Goal: Download file/media

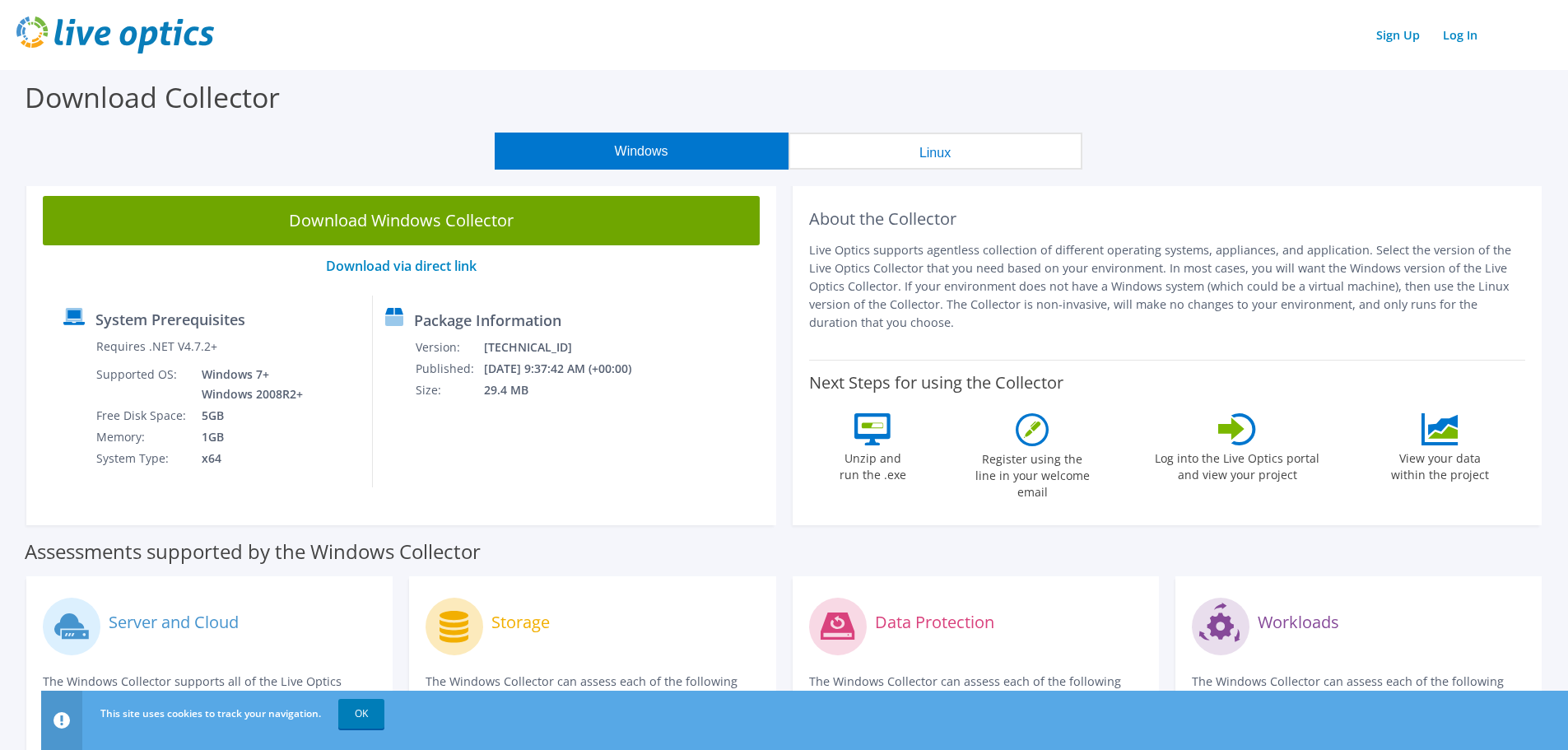
click at [729, 90] on div "Download Collector" at bounding box center [784, 101] width 1552 height 62
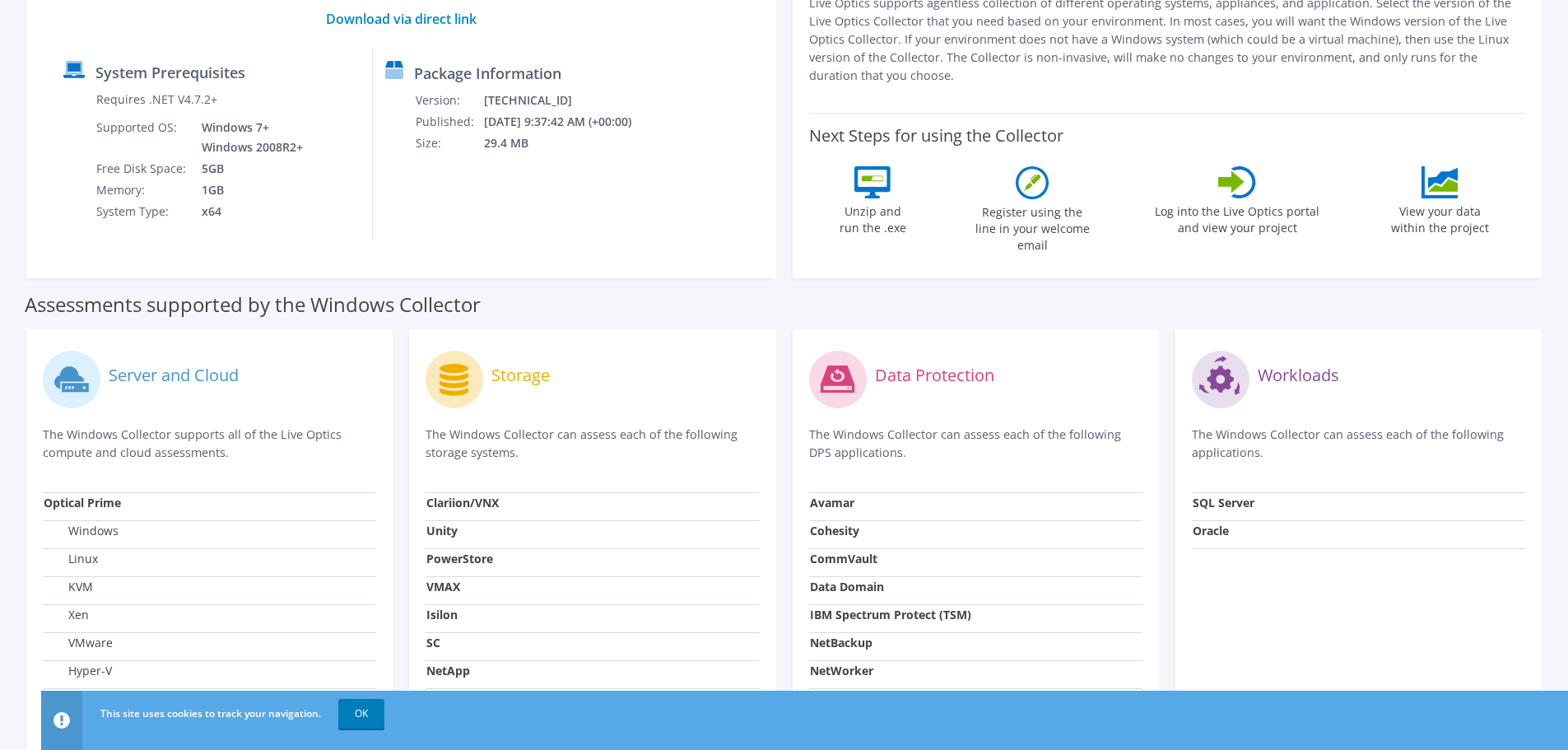
scroll to position [164, 0]
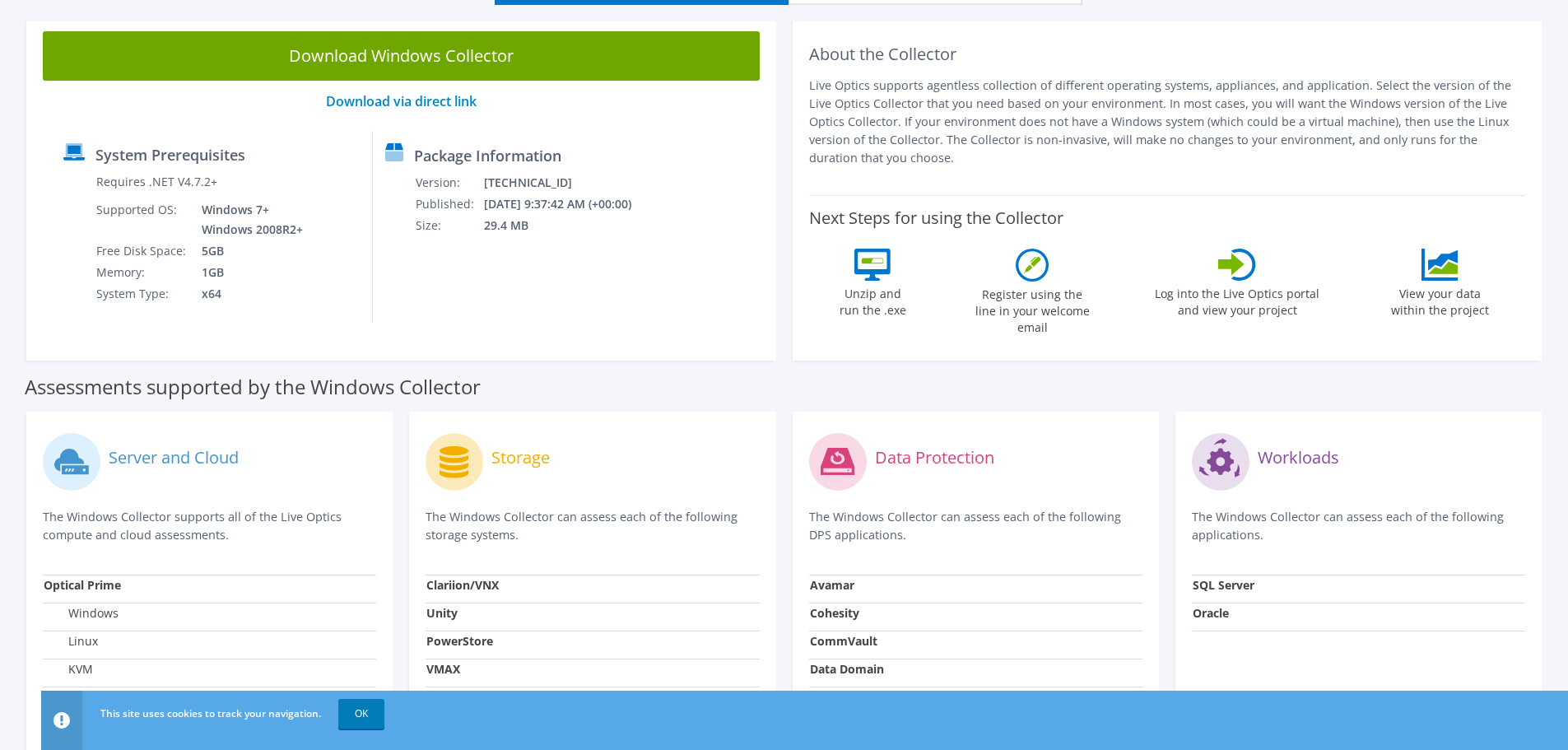
click at [1031, 66] on div "About the Collector Live Optics supports agentless collection of different oper…" at bounding box center [1168, 105] width 717 height 147
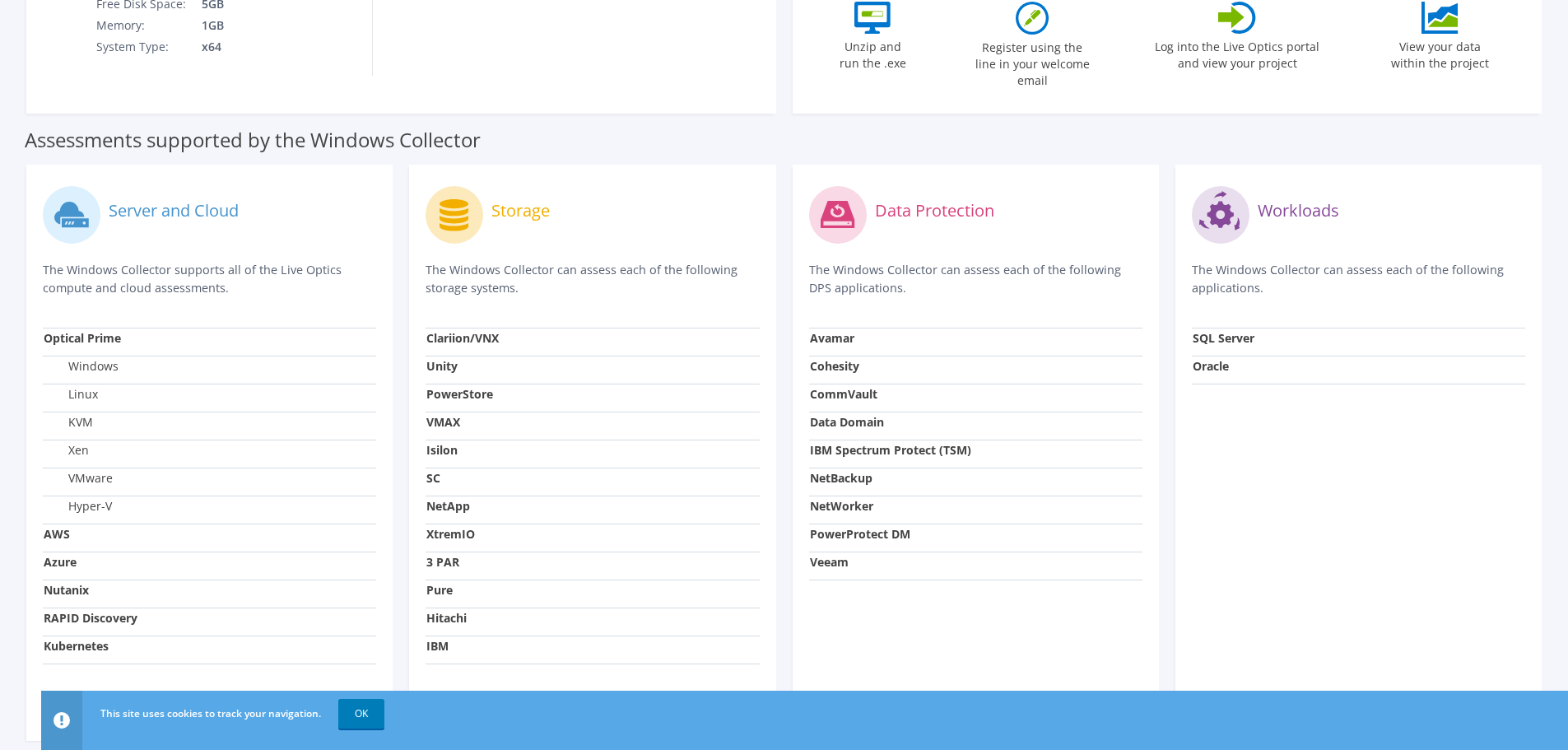
scroll to position [474, 0]
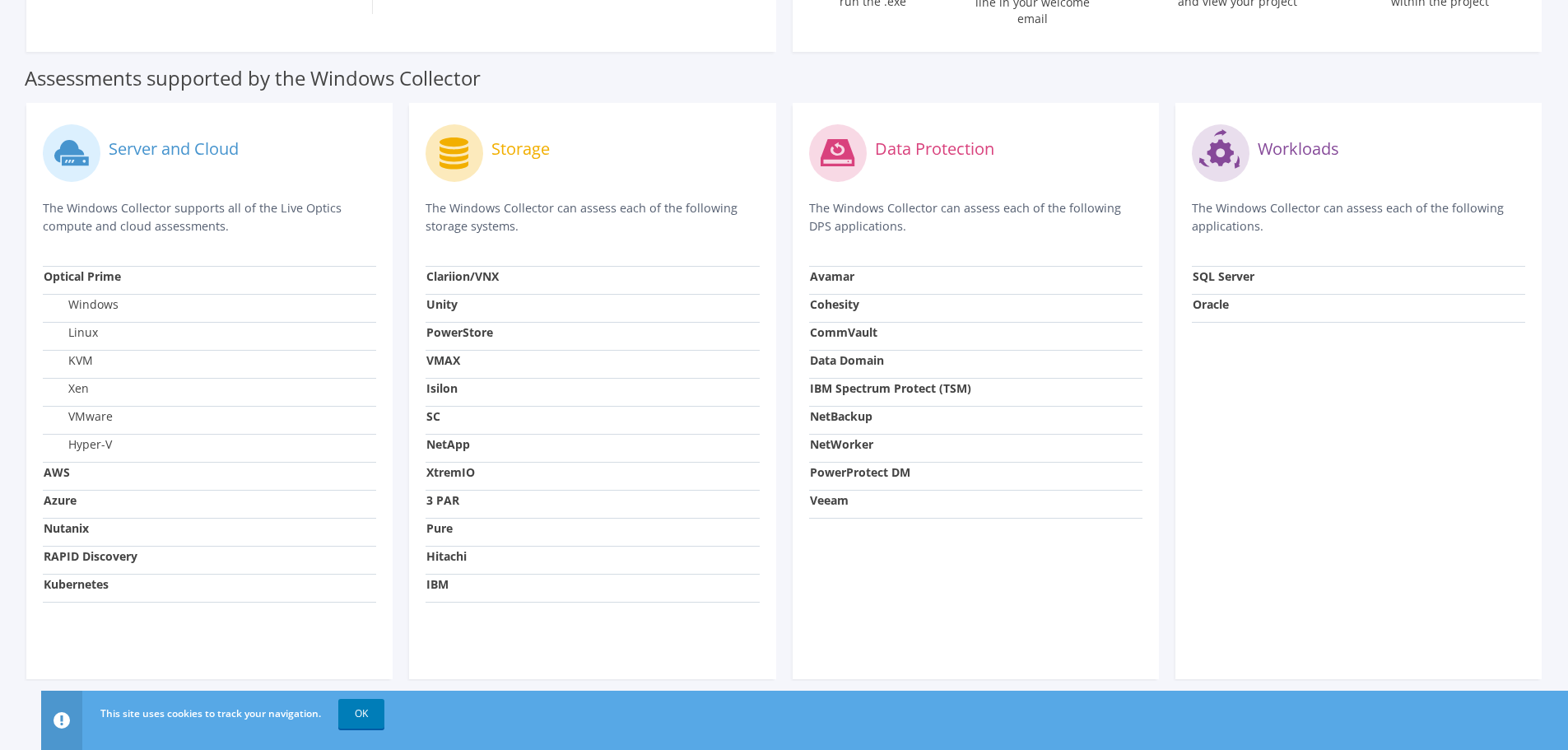
click at [475, 206] on p "The Windows Collector can assess each of the following storage systems." at bounding box center [592, 217] width 333 height 37
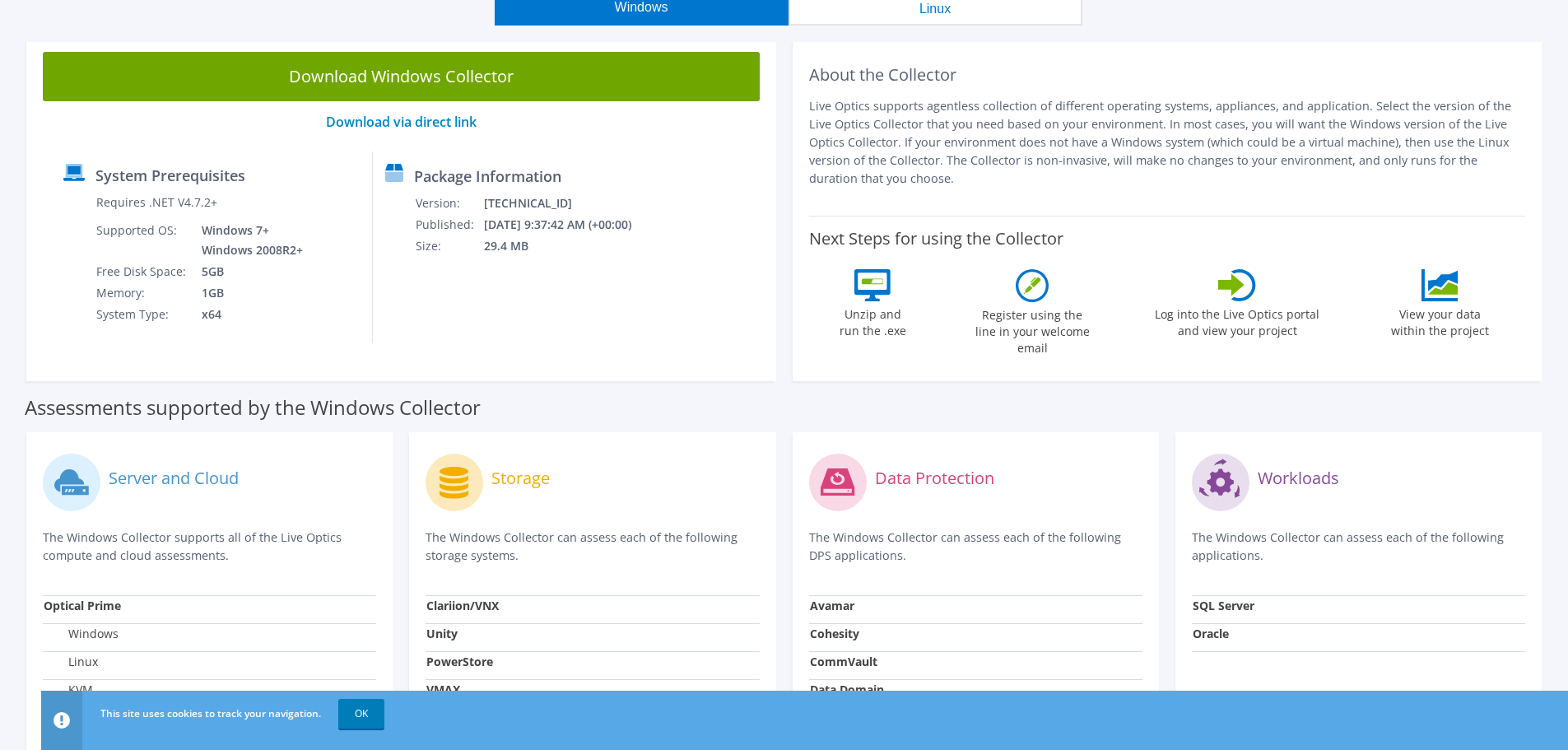
scroll to position [0, 0]
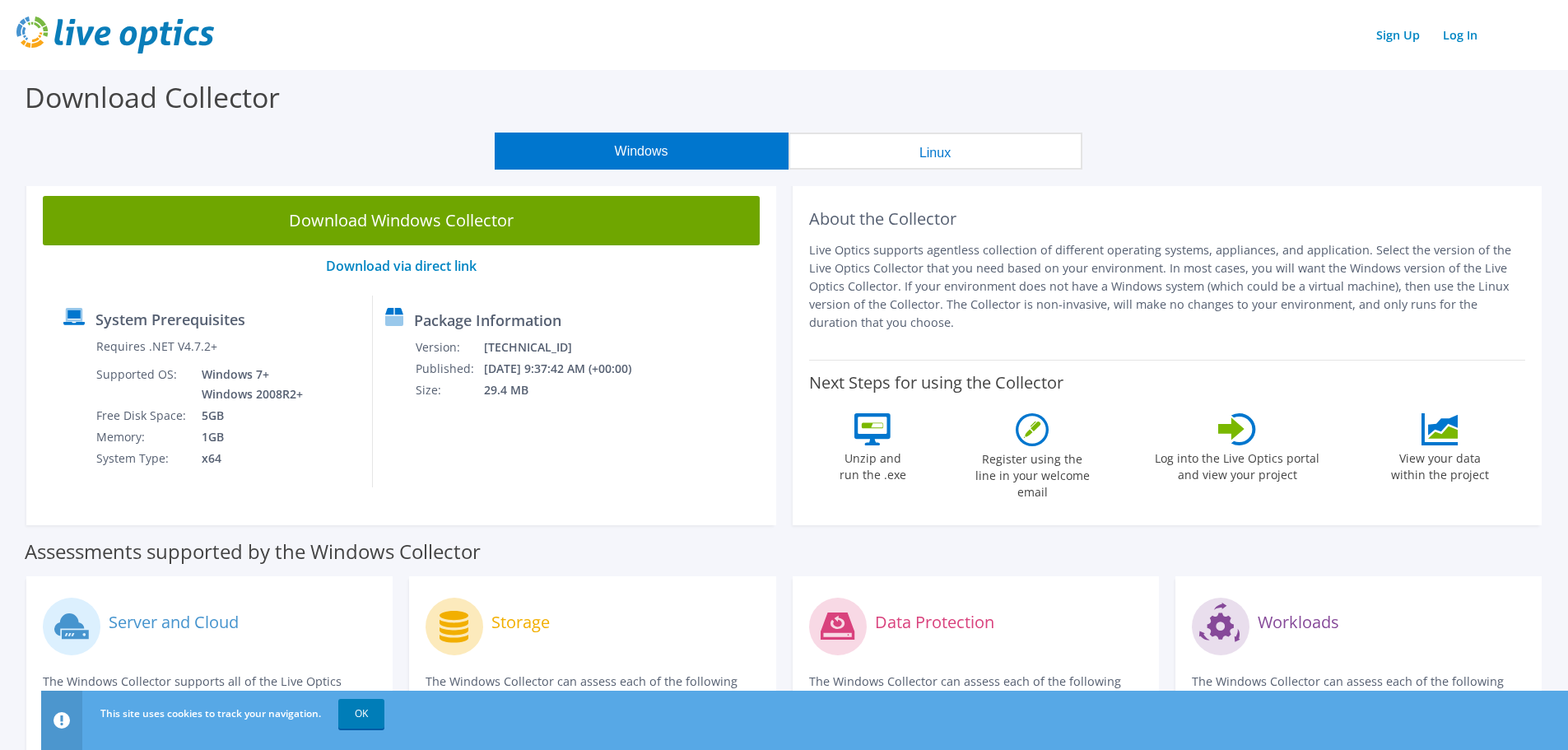
click at [296, 364] on td "Windows 7+ Windows 2008R2+" at bounding box center [247, 384] width 117 height 41
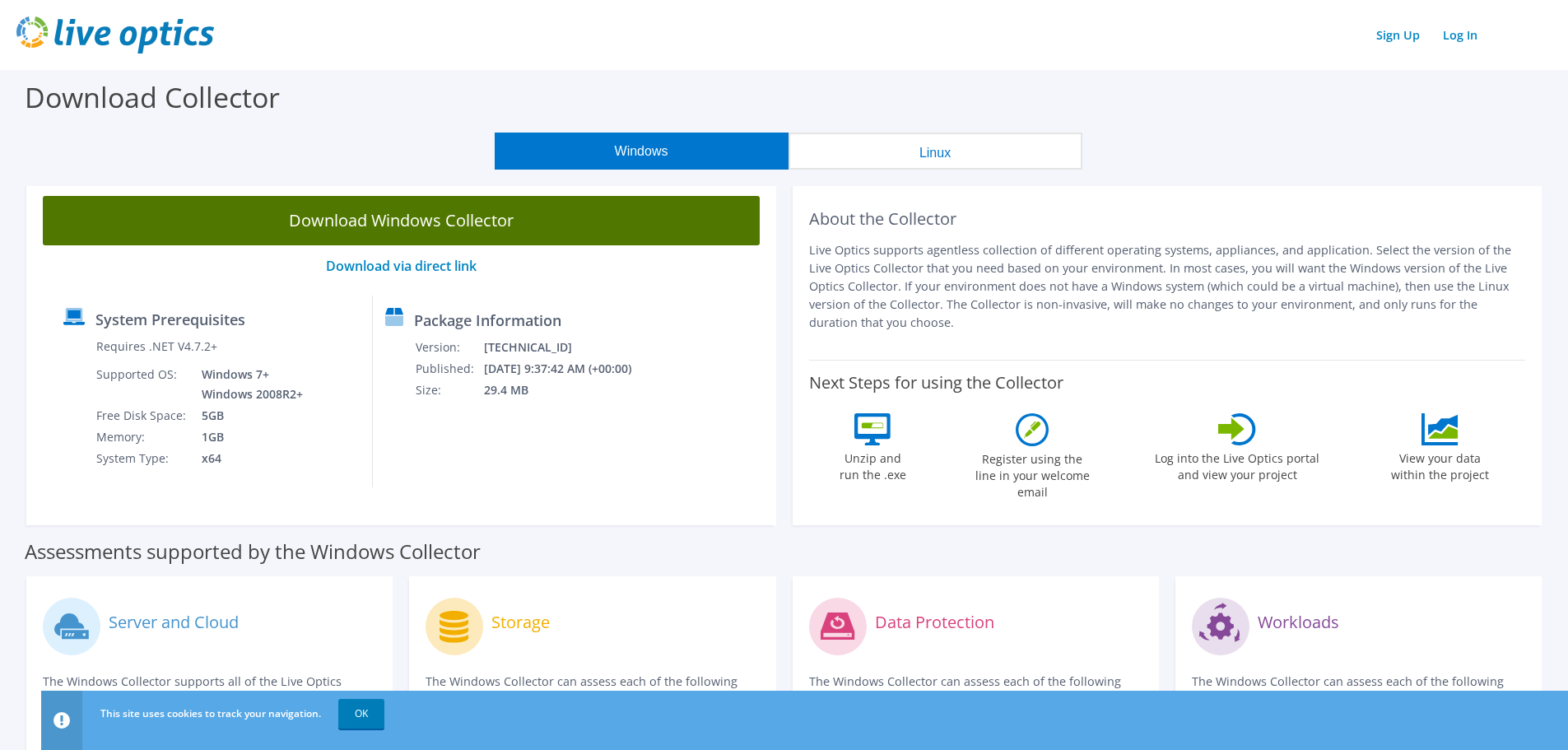
click at [459, 219] on link "Download Windows Collector" at bounding box center [401, 221] width 717 height 49
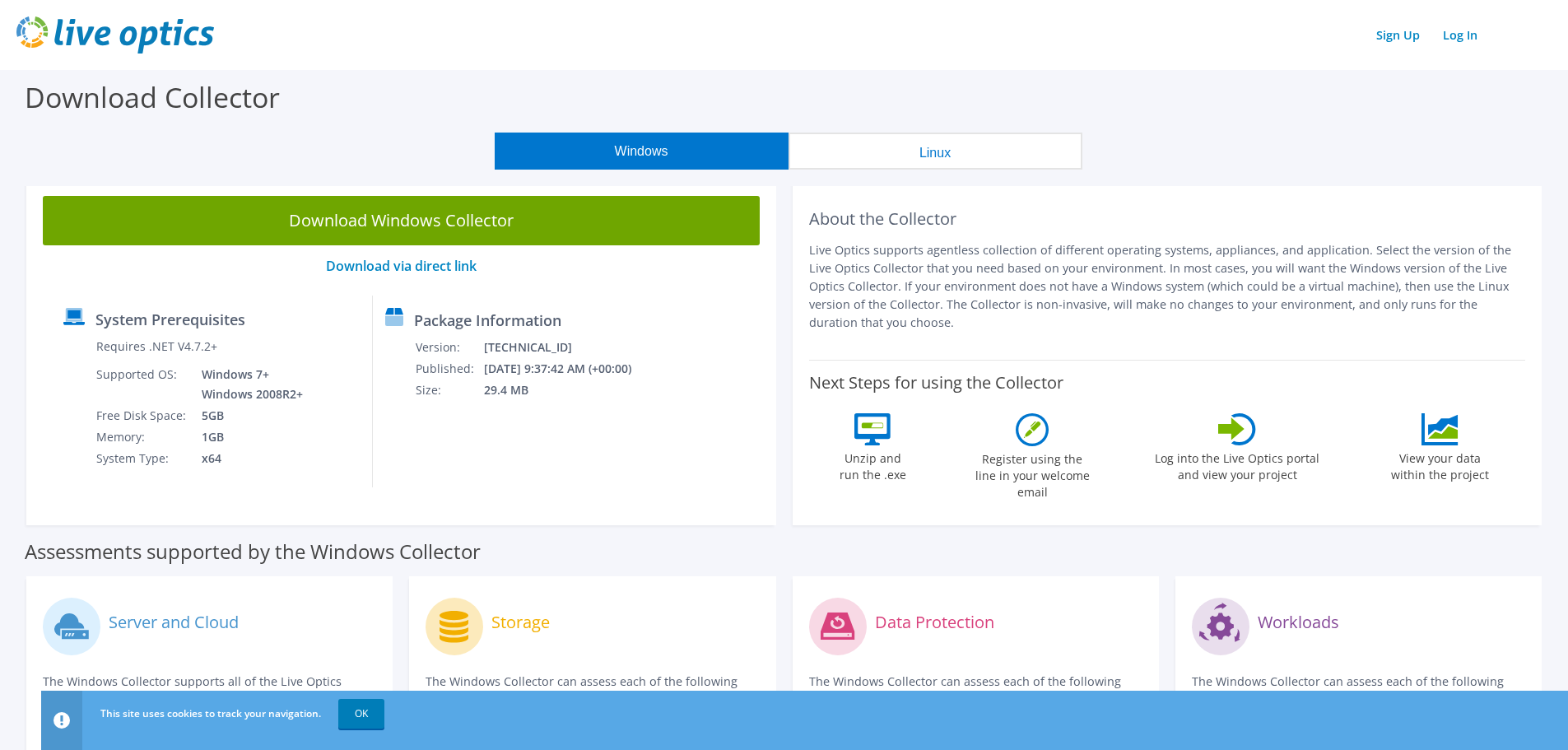
click at [988, 78] on div "Download Collector" at bounding box center [784, 101] width 1552 height 62
click at [389, 117] on div "Download Collector" at bounding box center [784, 101] width 1552 height 62
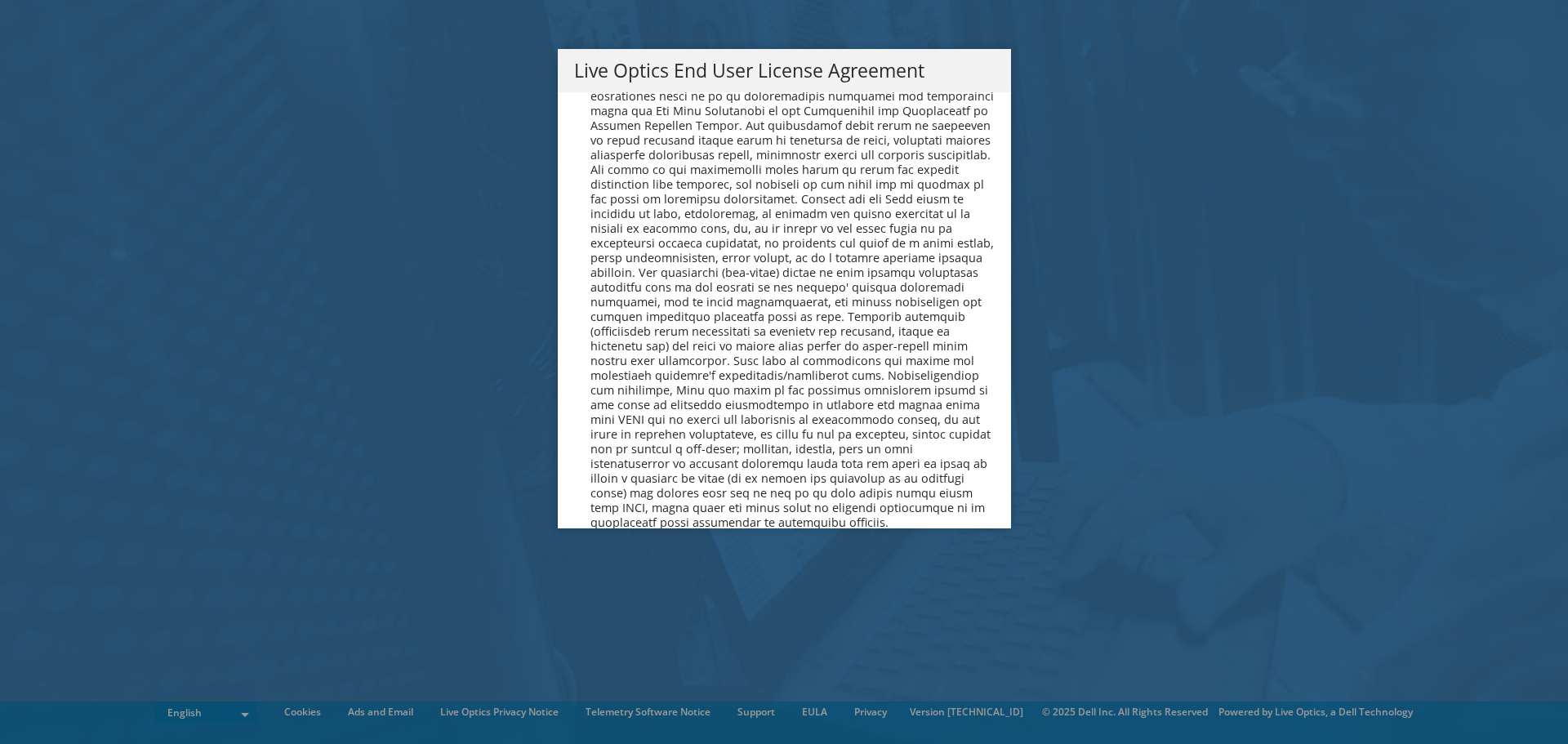
scroll to position [6178, 0]
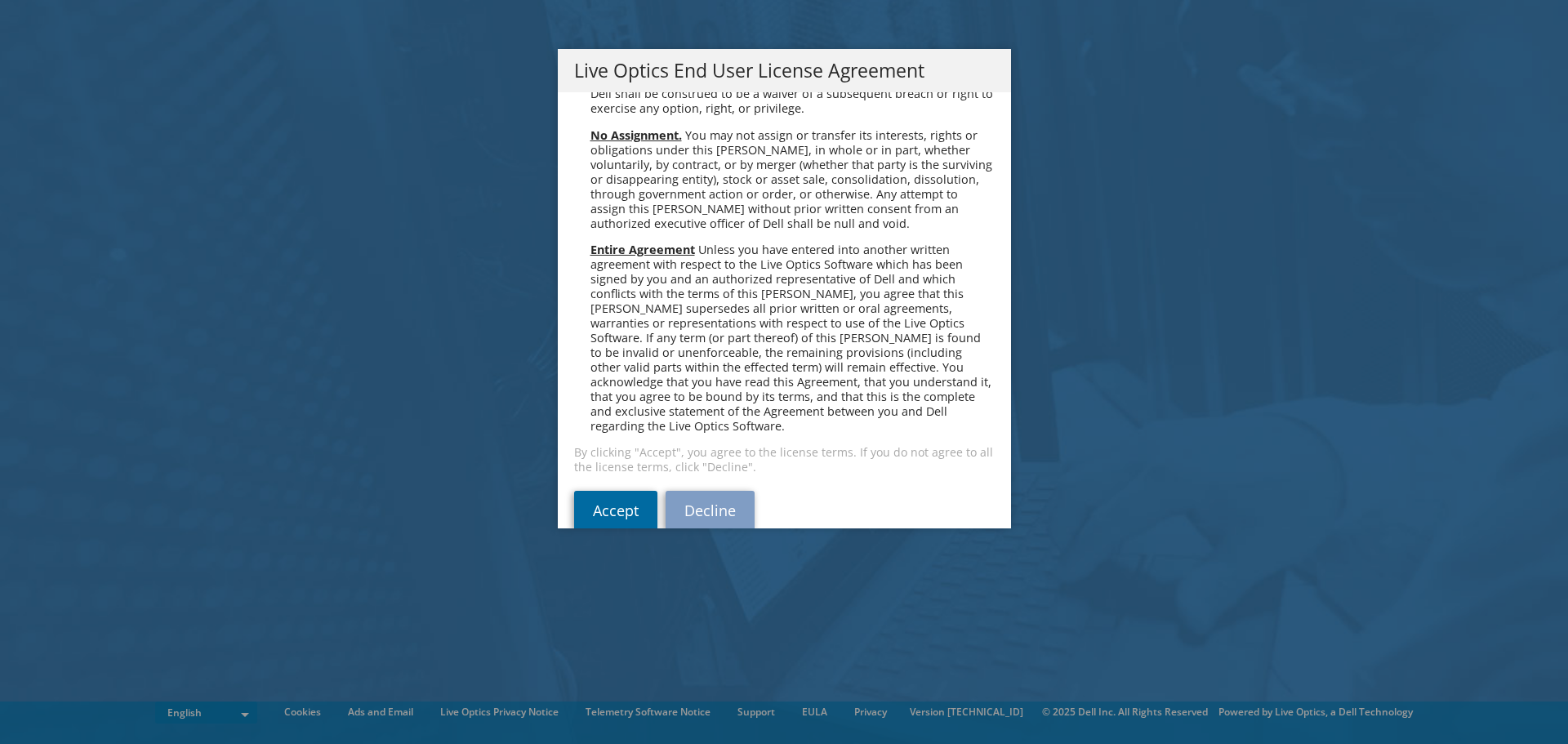
click at [626, 491] on link "Accept" at bounding box center [615, 511] width 84 height 39
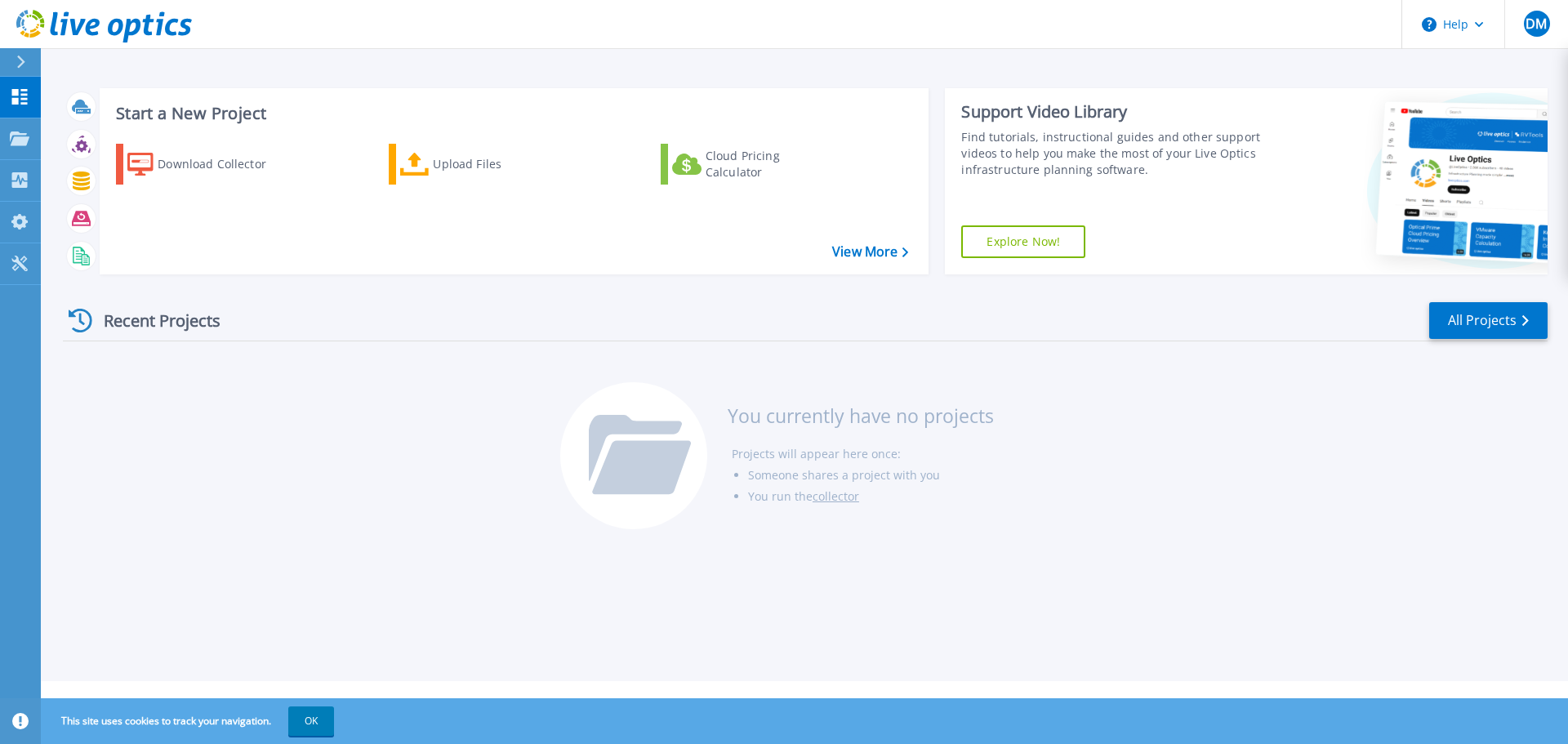
click at [828, 51] on div "Start a New Project Download Collector Upload Files Cloud Pricing Calculator Vi…" at bounding box center [804, 341] width 1527 height 681
click at [828, 62] on div "Start a New Project Download Collector Upload Files Cloud Pricing Calculator Vi…" at bounding box center [804, 341] width 1527 height 681
click at [369, 77] on div "Start a New Project Download Collector Upload Files Cloud Pricing Calculator Vi…" at bounding box center [805, 181] width 1485 height 212
click at [229, 105] on h3 "Start a New Project" at bounding box center [511, 113] width 792 height 18
click at [758, 407] on h3 "You currently have no projects" at bounding box center [860, 415] width 266 height 18
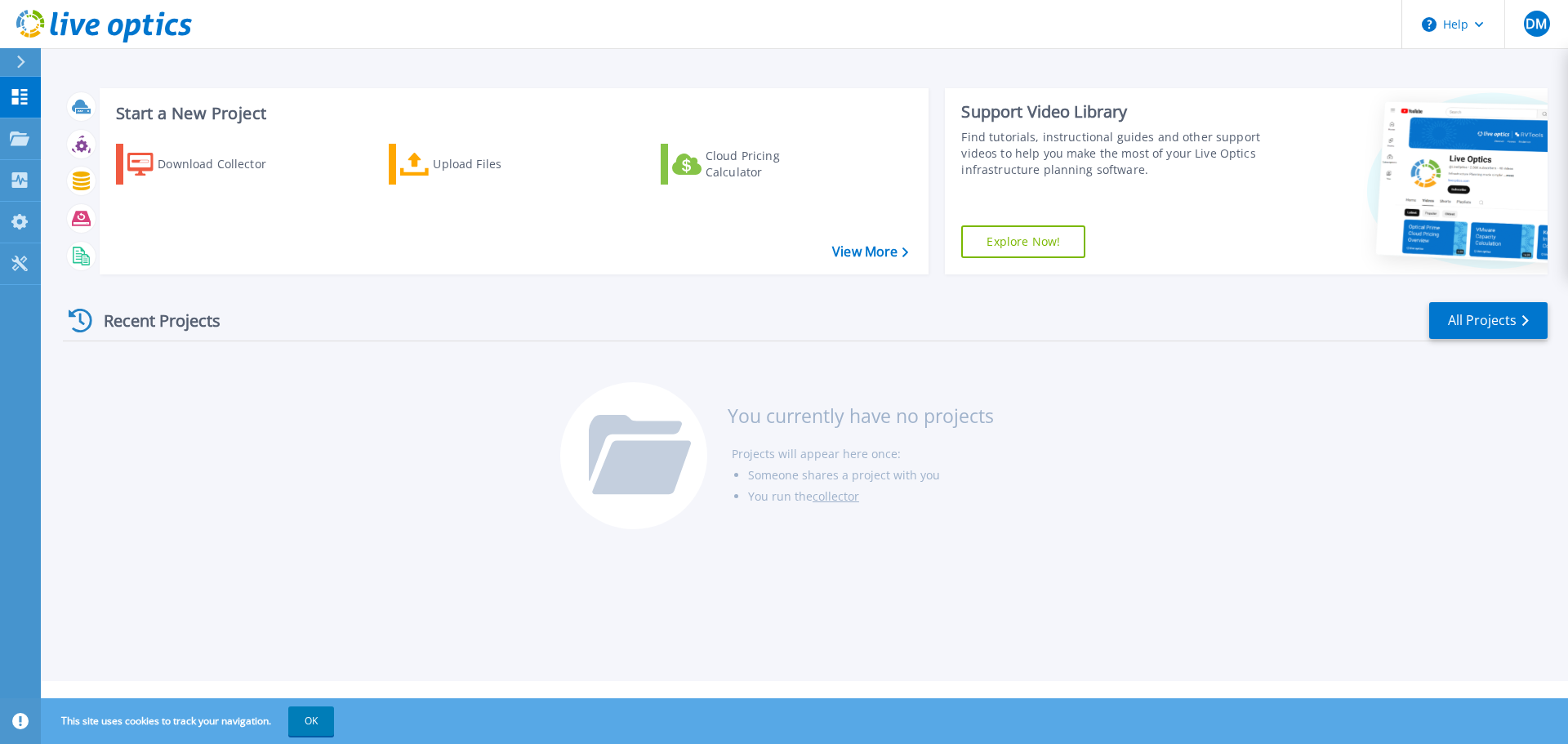
click at [779, 430] on div "You currently have no projects Projects will appear here once: Someone shares a…" at bounding box center [860, 456] width 266 height 135
drag, startPoint x: 757, startPoint y: 409, endPoint x: 954, endPoint y: 424, distance: 197.6
click at [954, 424] on h3 "You currently have no projects" at bounding box center [860, 415] width 266 height 18
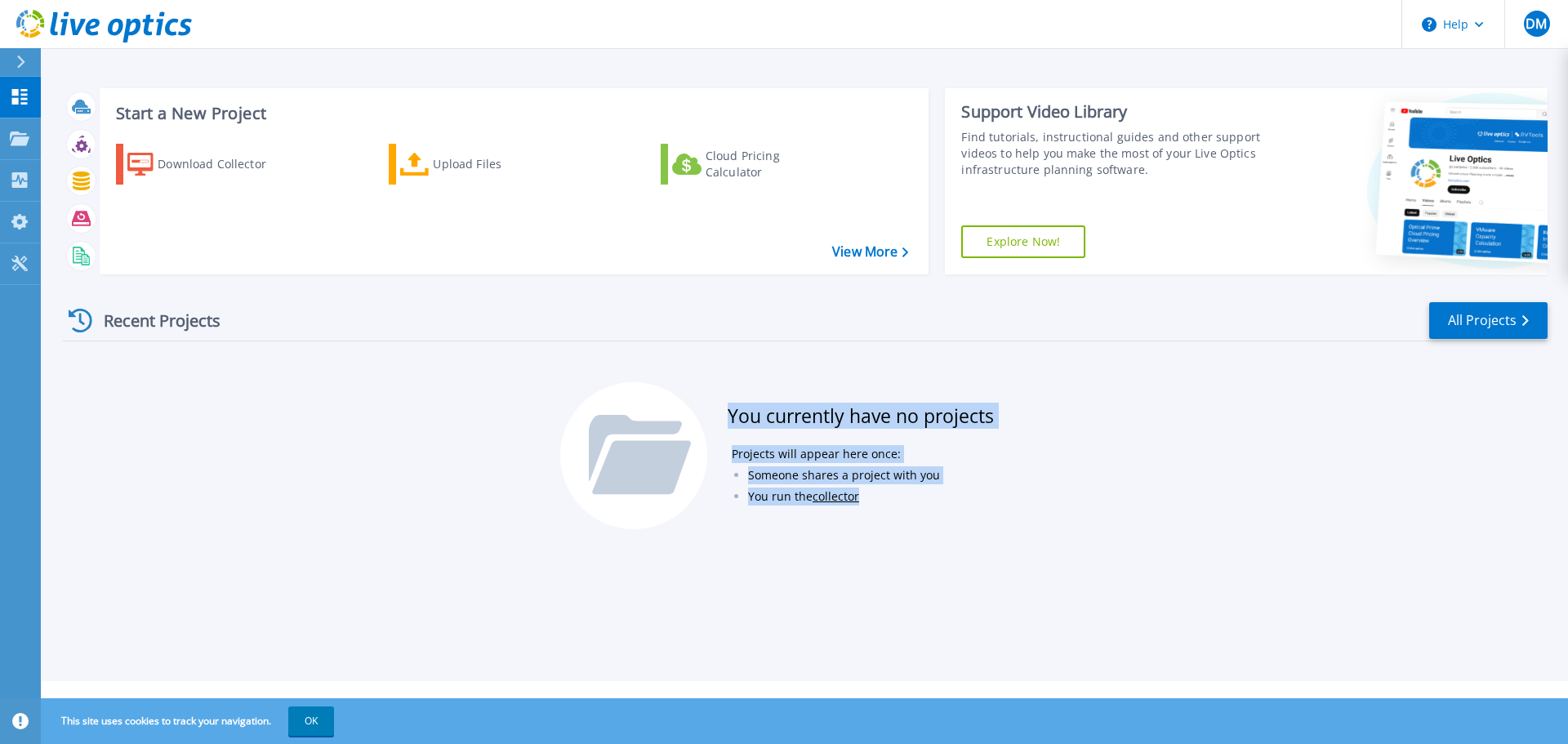
drag, startPoint x: 1032, startPoint y: 424, endPoint x: 707, endPoint y: 414, distance: 325.2
click at [707, 414] on div "You currently have no projects Projects will appear here once: Someone shares a…" at bounding box center [806, 463] width 490 height 163
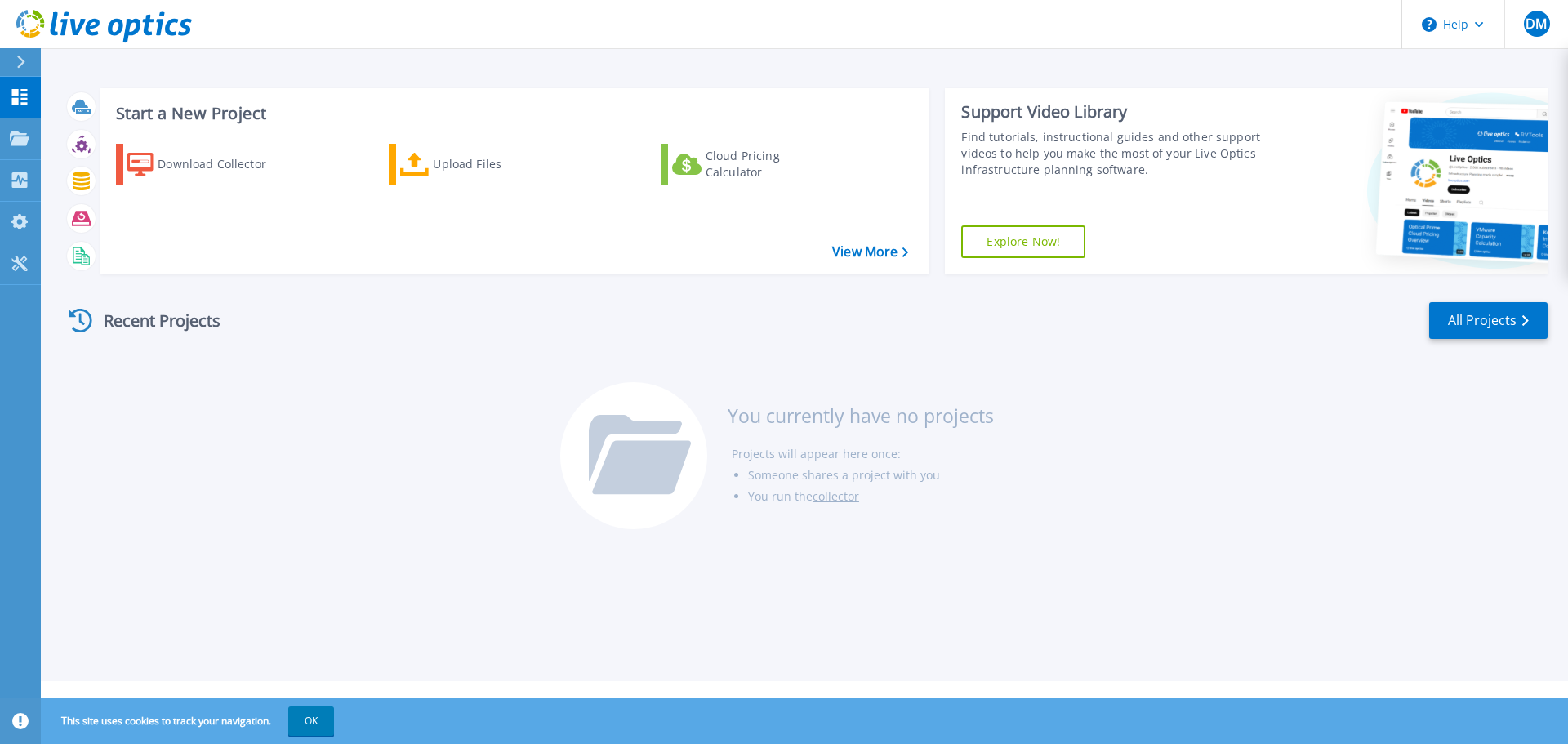
click at [707, 414] on div "You currently have no projects Projects will appear here once: Someone shares a…" at bounding box center [806, 463] width 490 height 163
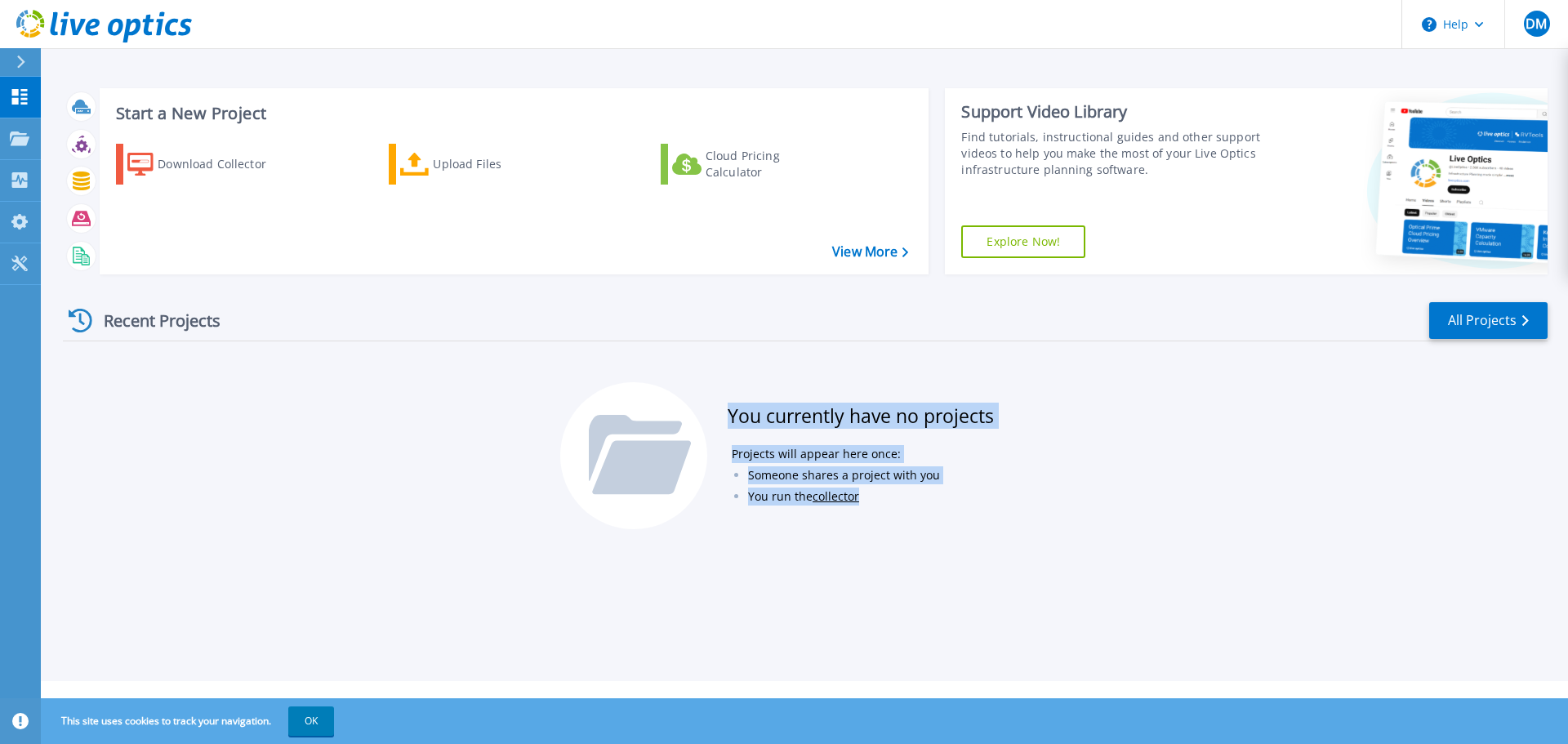
drag, startPoint x: 707, startPoint y: 414, endPoint x: 984, endPoint y: 491, distance: 287.5
click at [984, 491] on div "You currently have no projects Projects will appear here once: Someone shares a…" at bounding box center [806, 463] width 490 height 163
click at [984, 491] on li "You run the collector" at bounding box center [871, 496] width 246 height 21
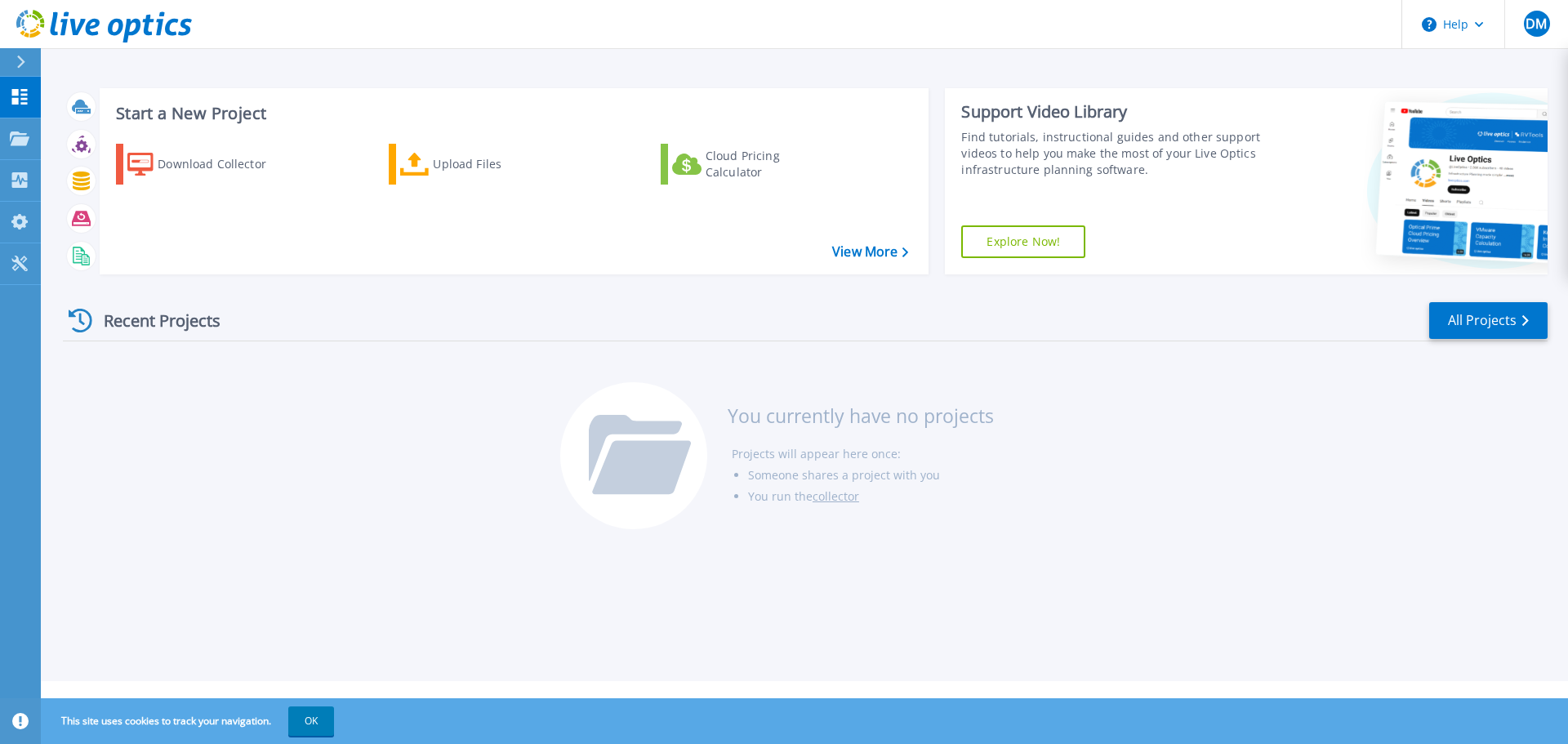
click at [848, 501] on link "collector" at bounding box center [836, 496] width 46 height 15
click at [547, 307] on div "Recent Projects All Projects" at bounding box center [805, 321] width 1485 height 41
click at [548, 308] on div "Recent Projects All Projects" at bounding box center [805, 321] width 1485 height 41
click at [846, 490] on link "collector" at bounding box center [836, 496] width 46 height 15
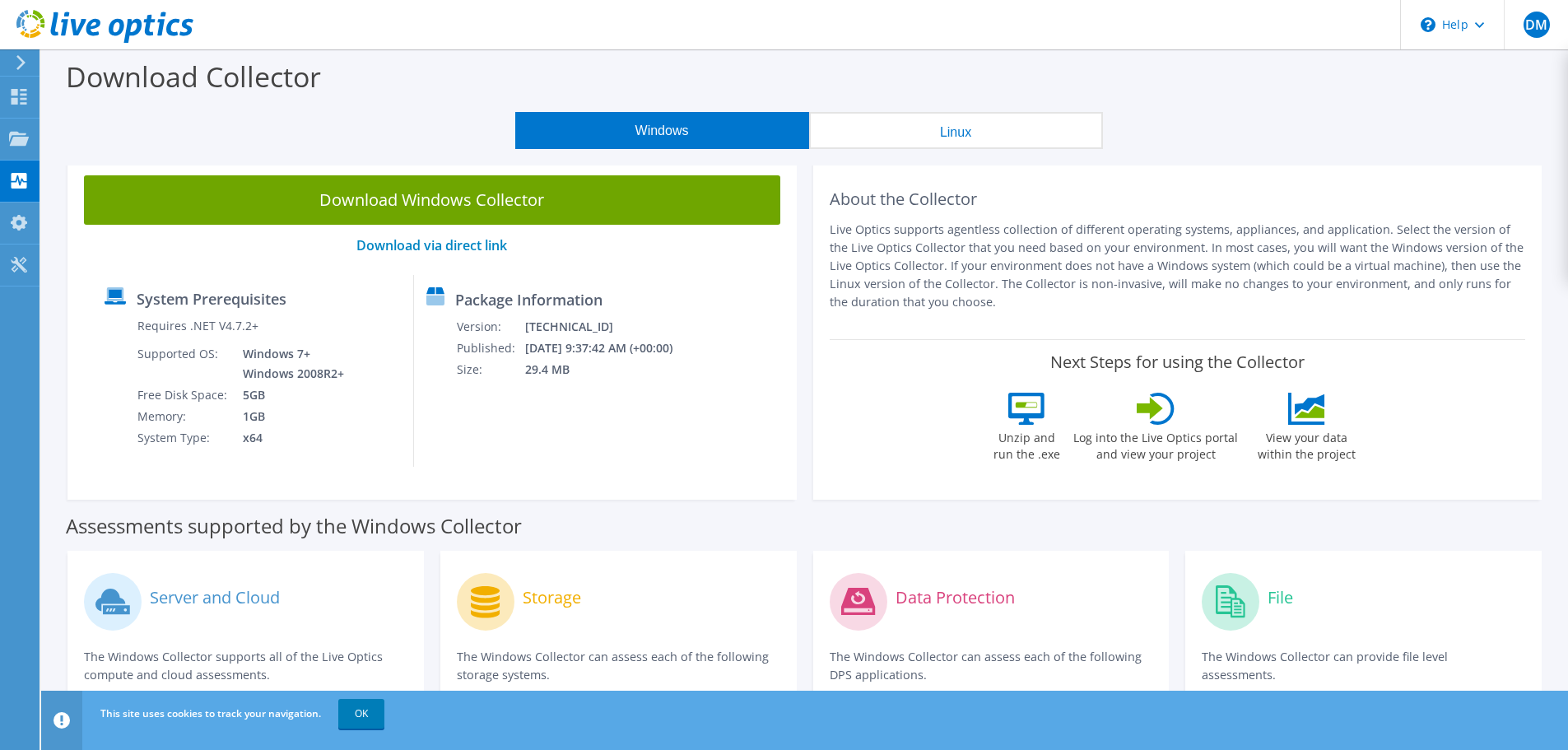
click at [941, 239] on p "Live Optics supports agentless collection of different operating systems, appli…" at bounding box center [1178, 266] width 697 height 90
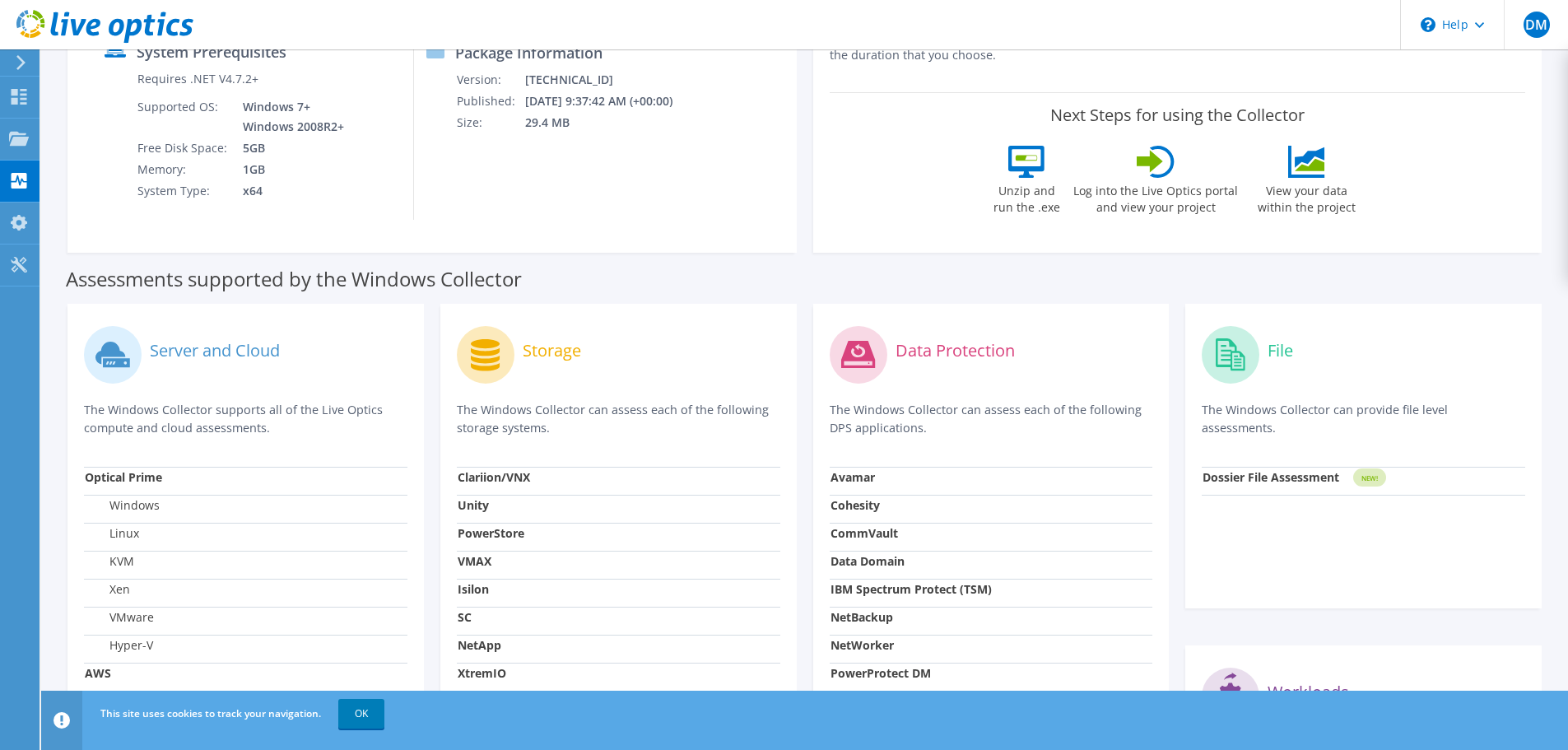
scroll to position [412, 0]
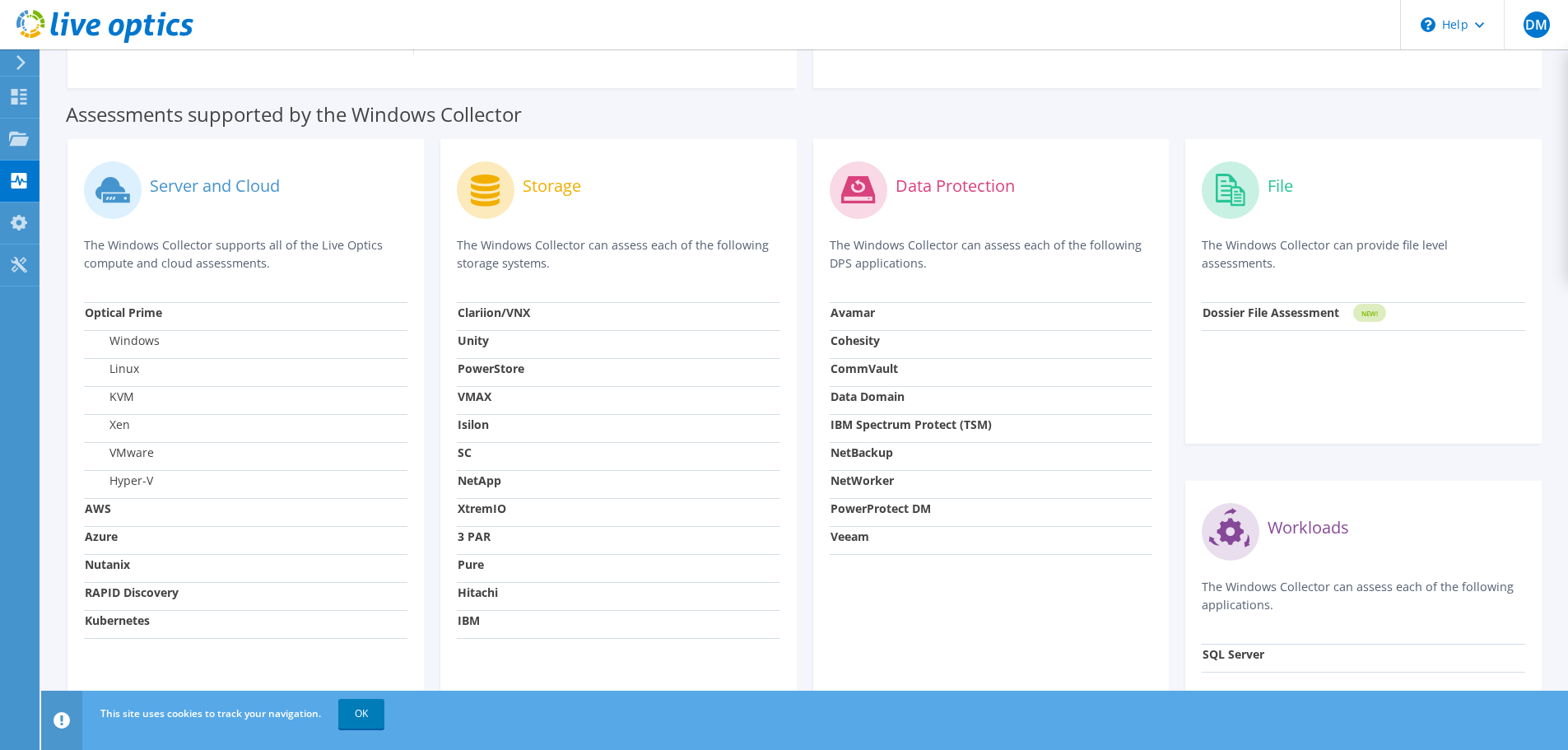
click at [742, 267] on p "The Windows Collector can assess each of the following storage systems." at bounding box center [618, 254] width 324 height 37
drag, startPoint x: 560, startPoint y: 53, endPoint x: 594, endPoint y: 9, distance: 55.6
click at [807, 112] on div "Assessments supported by the Windows Collector" at bounding box center [804, 110] width 1478 height 41
click at [805, 115] on div "Assessments supported by the Windows Collector" at bounding box center [804, 110] width 1478 height 41
